Goal: Check status: Check status

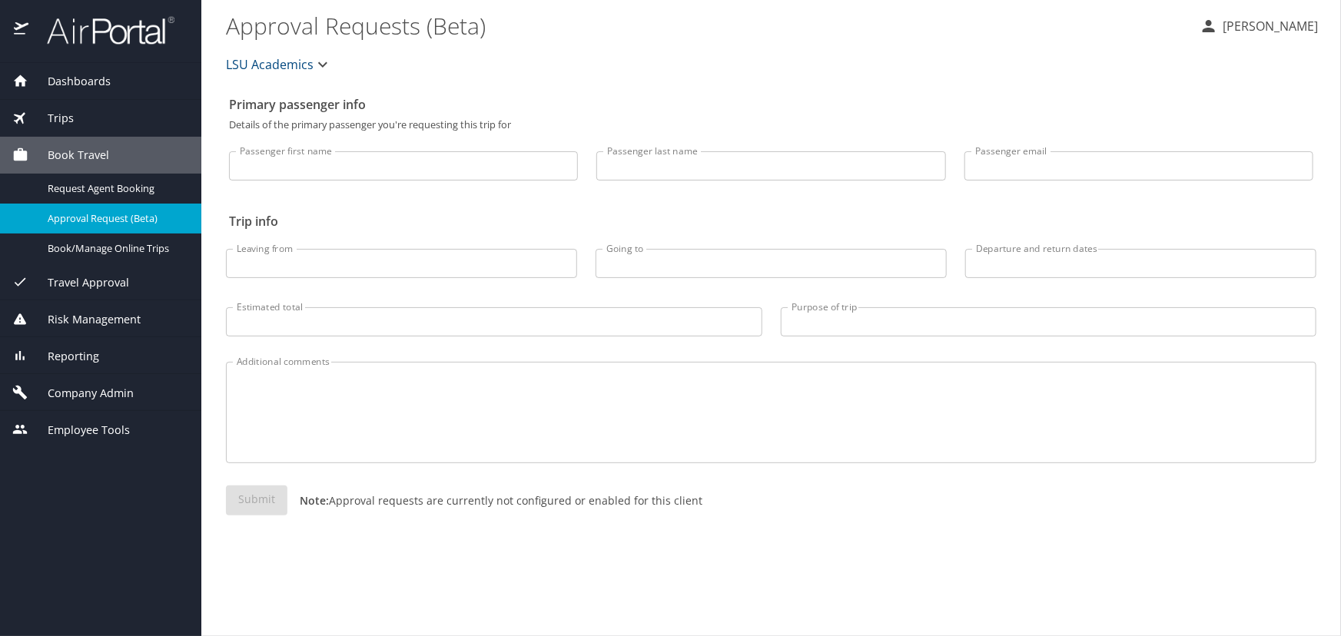
click at [163, 105] on div "Trips" at bounding box center [100, 118] width 201 height 37
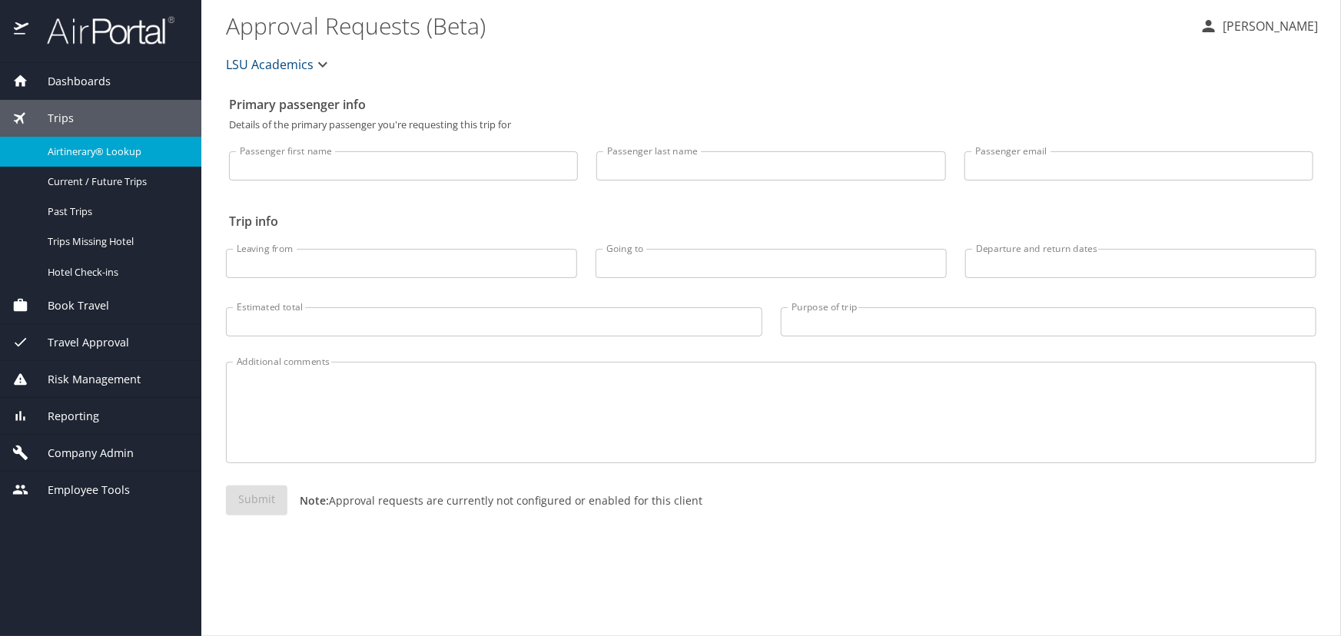
click at [138, 146] on span "Airtinerary® Lookup" at bounding box center [115, 151] width 135 height 15
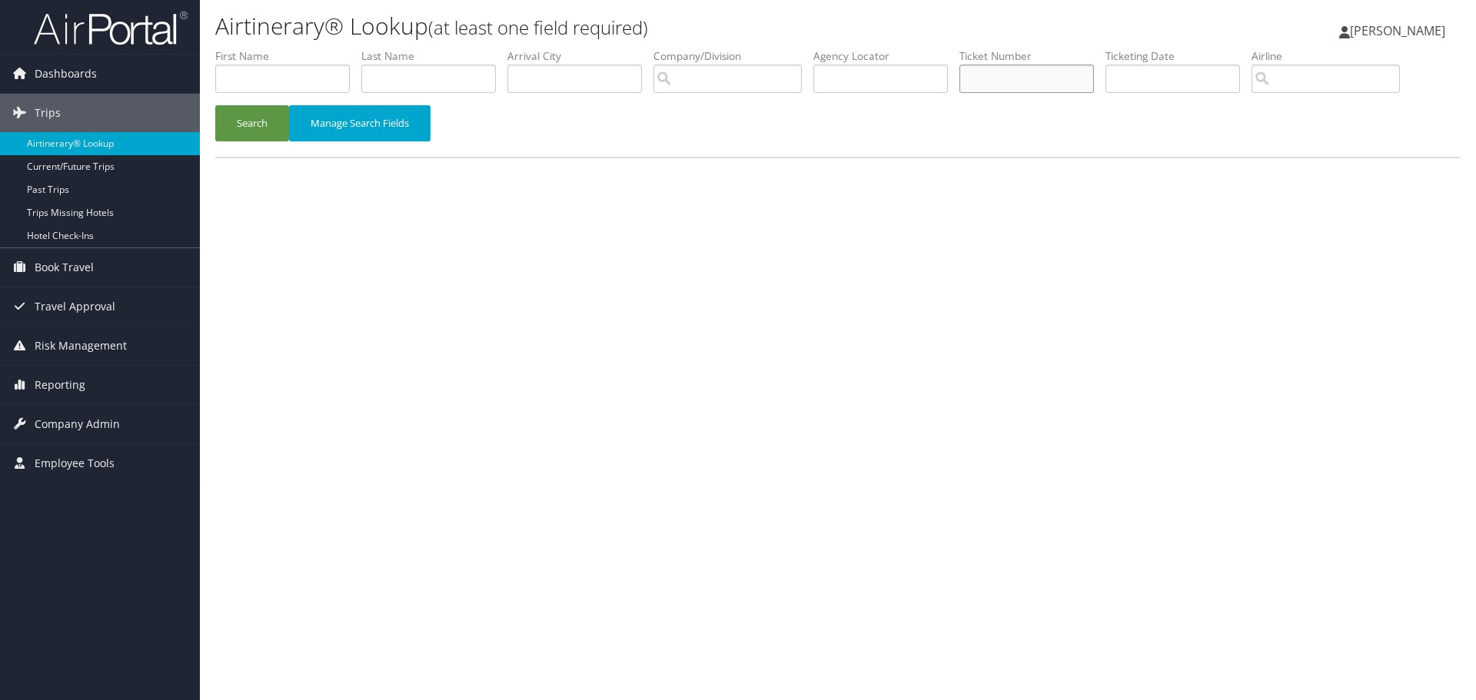
drag, startPoint x: 1018, startPoint y: 61, endPoint x: 1001, endPoint y: 74, distance: 20.9
click at [1002, 74] on input "text" at bounding box center [1026, 79] width 135 height 28
paste input "8900897162966"
type input "8900897162966"
click at [215, 105] on button "Search" at bounding box center [252, 123] width 74 height 36
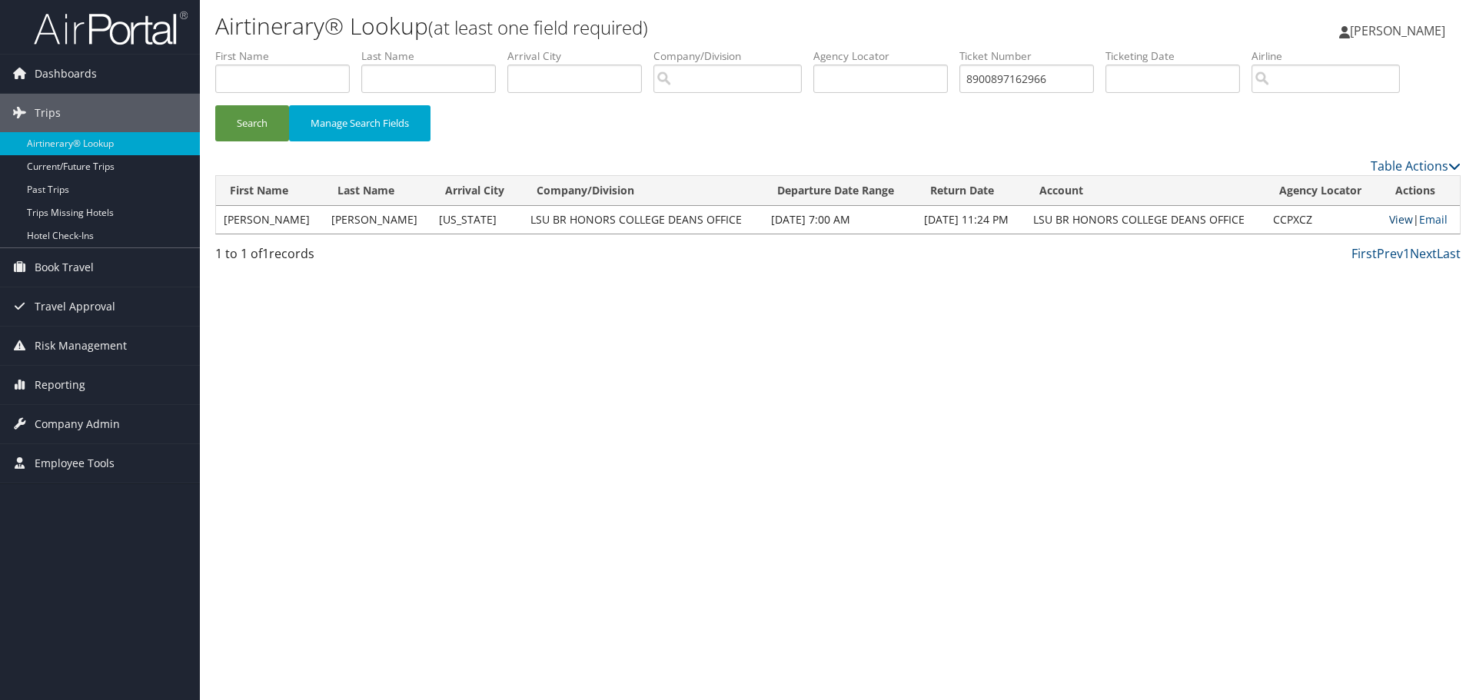
click at [1397, 224] on link "View" at bounding box center [1401, 219] width 24 height 15
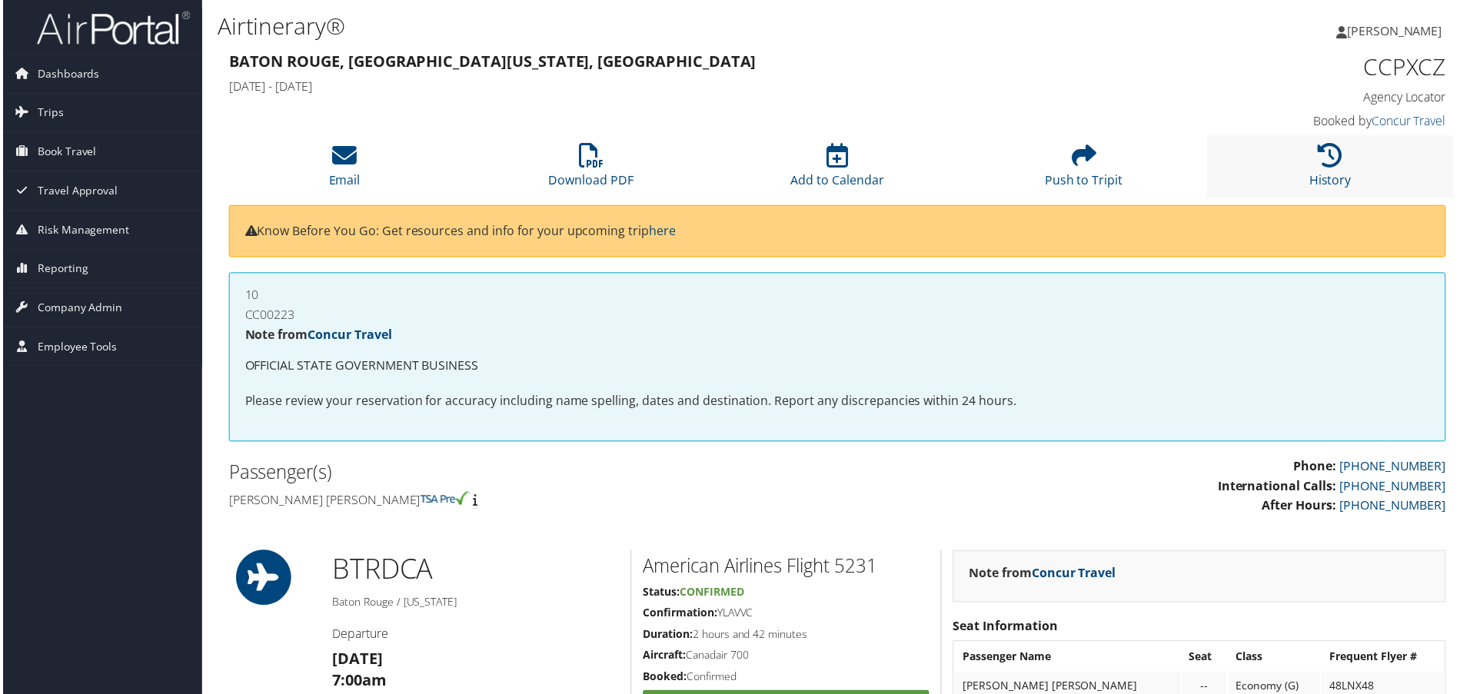
click at [1292, 179] on li "History" at bounding box center [1332, 167] width 247 height 62
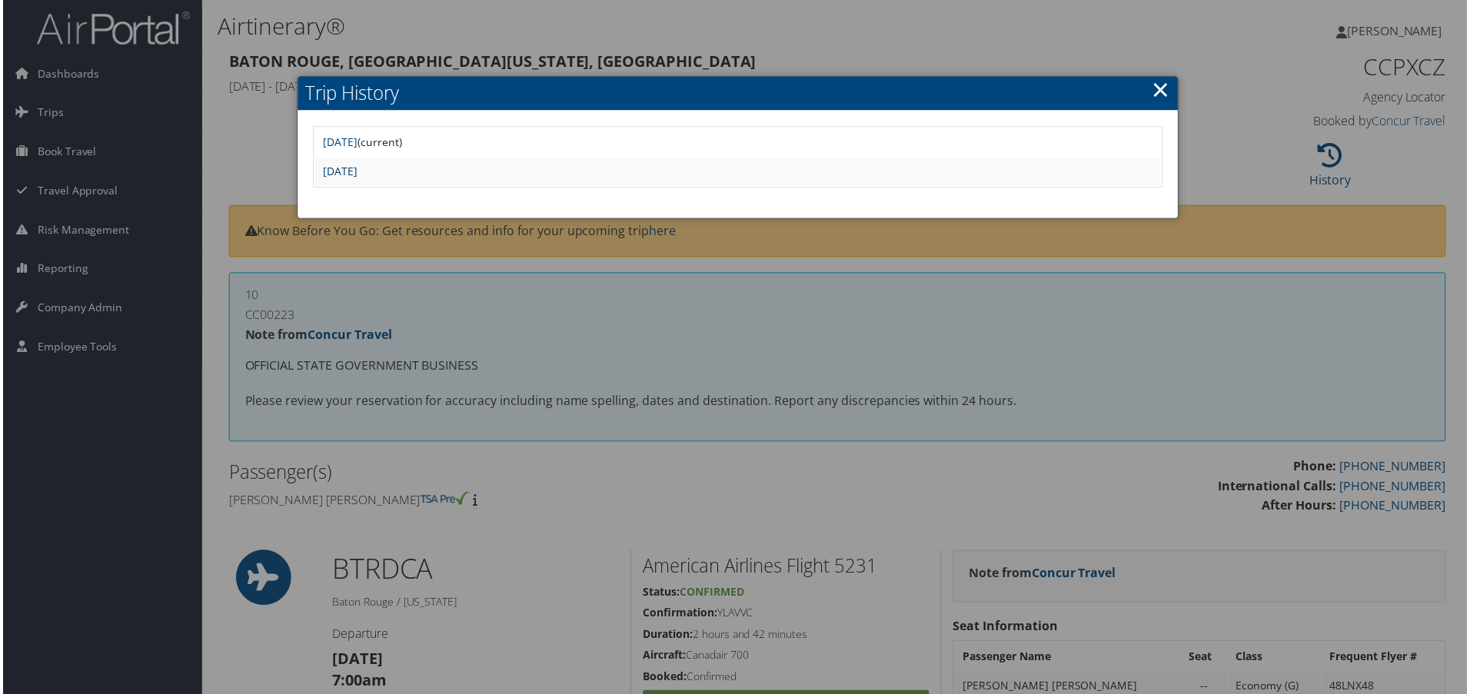
click at [356, 166] on link "[DATE]" at bounding box center [338, 171] width 35 height 15
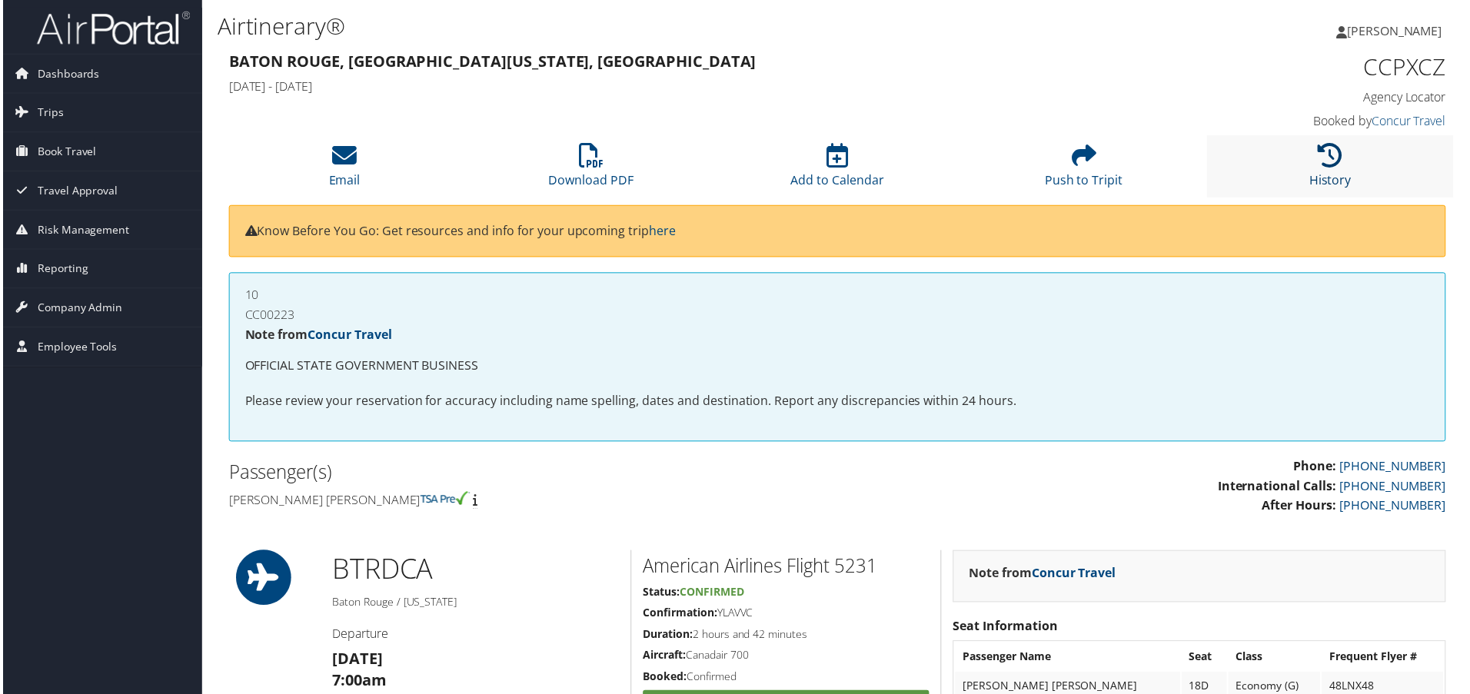
click at [1323, 159] on icon at bounding box center [1332, 156] width 25 height 25
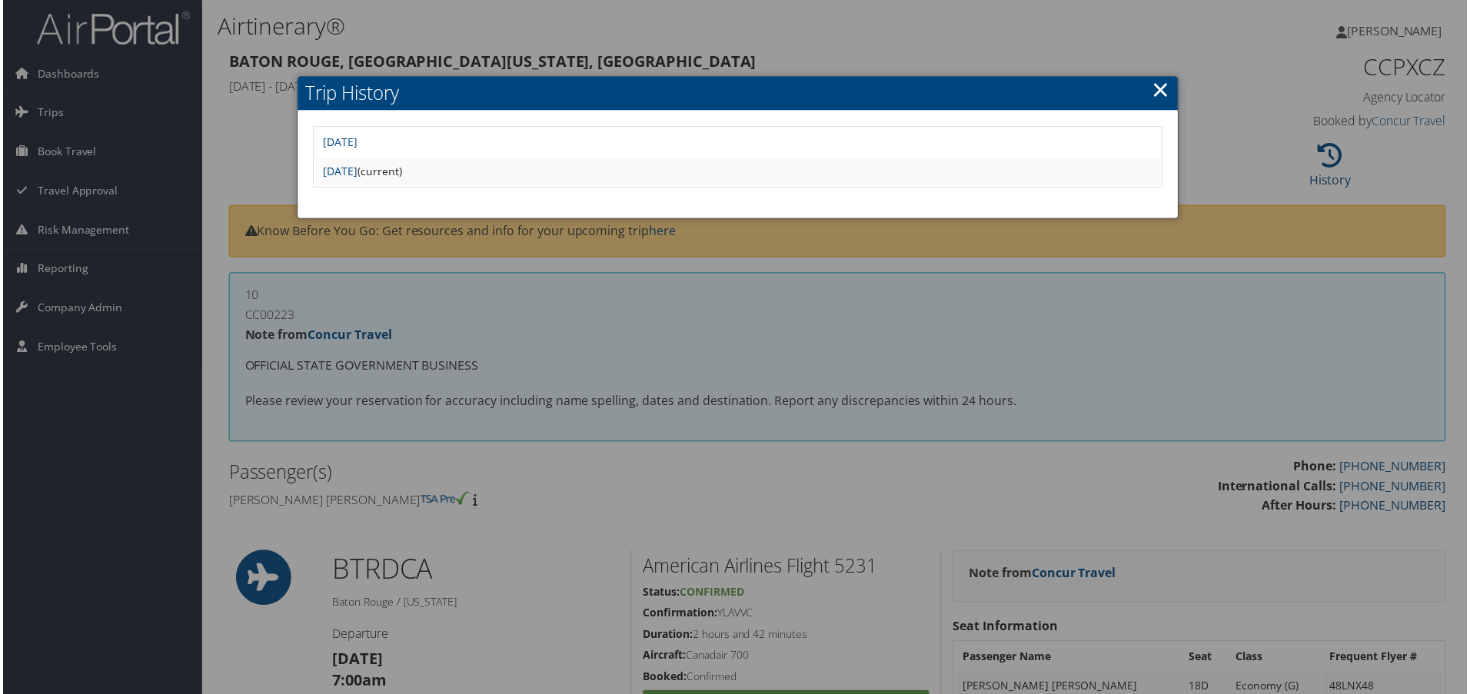
click at [837, 371] on div at bounding box center [738, 350] width 1476 height 700
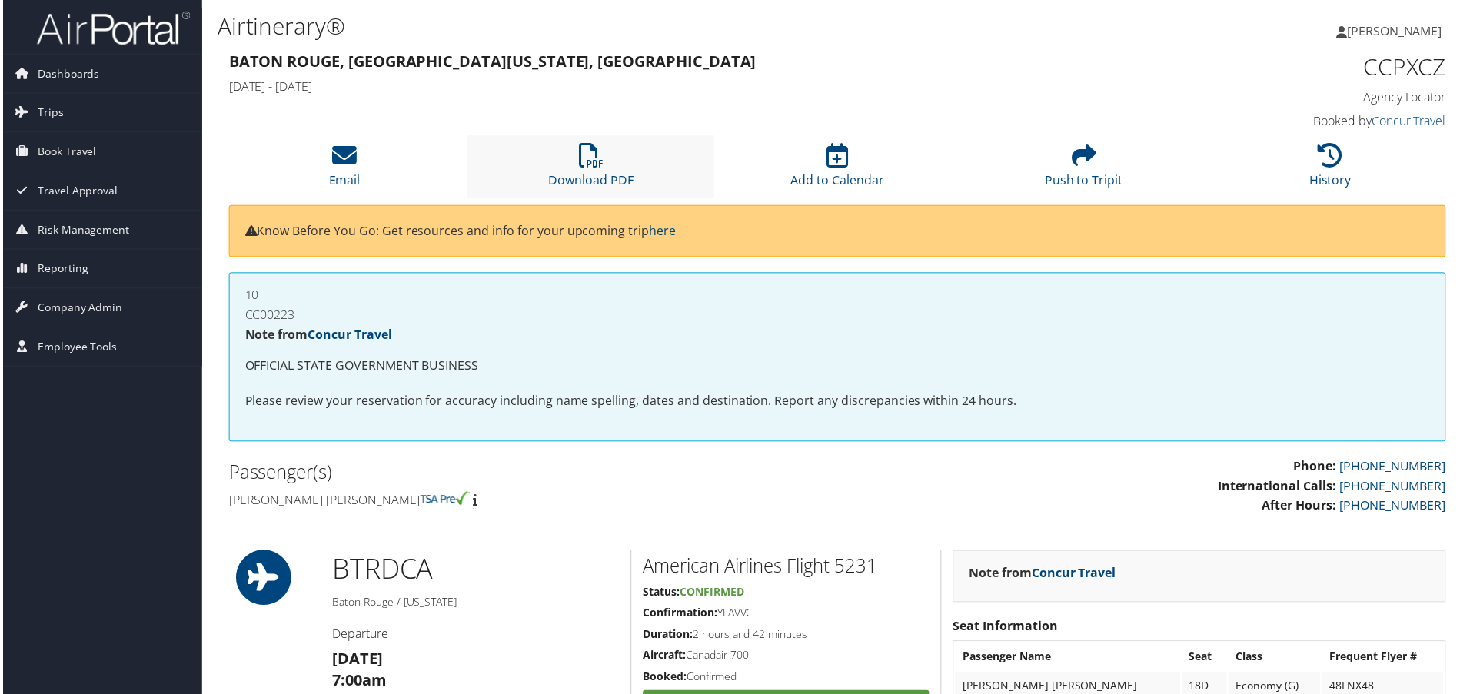
click at [636, 180] on li "Download PDF" at bounding box center [590, 167] width 247 height 62
